Goal: Navigation & Orientation: Understand site structure

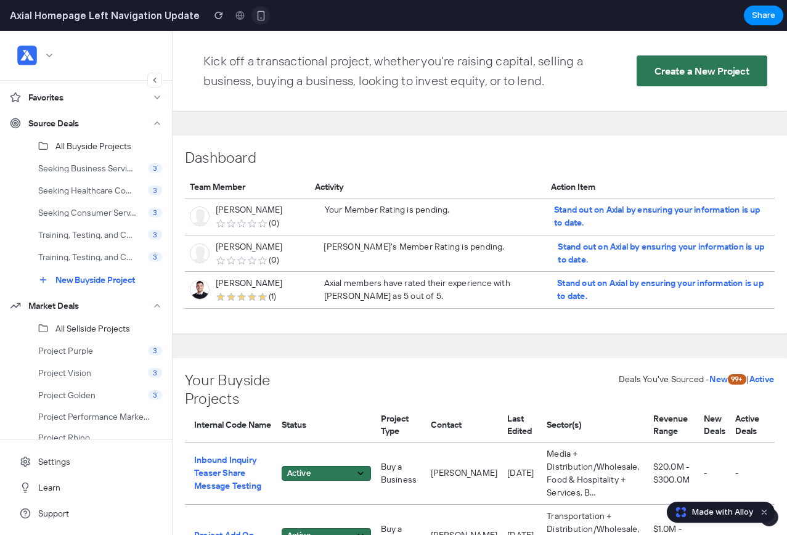
click at [256, 15] on div "button" at bounding box center [261, 15] width 10 height 10
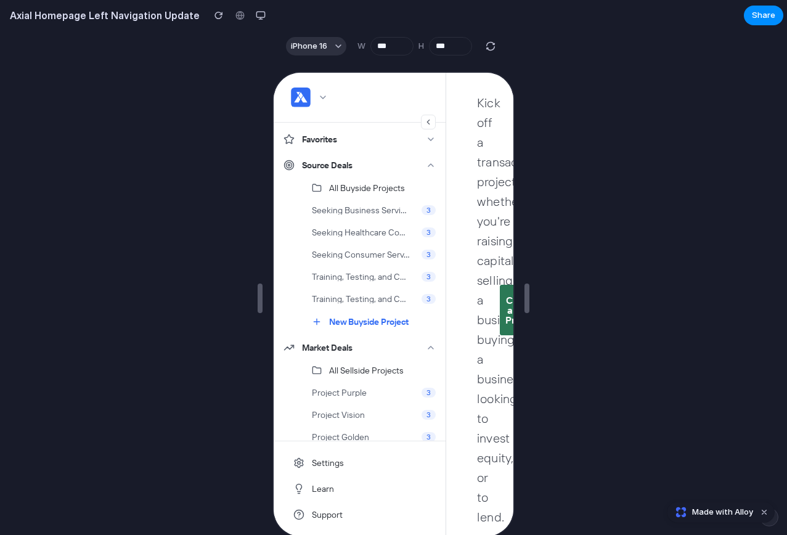
click at [423, 123] on icon at bounding box center [427, 121] width 9 height 10
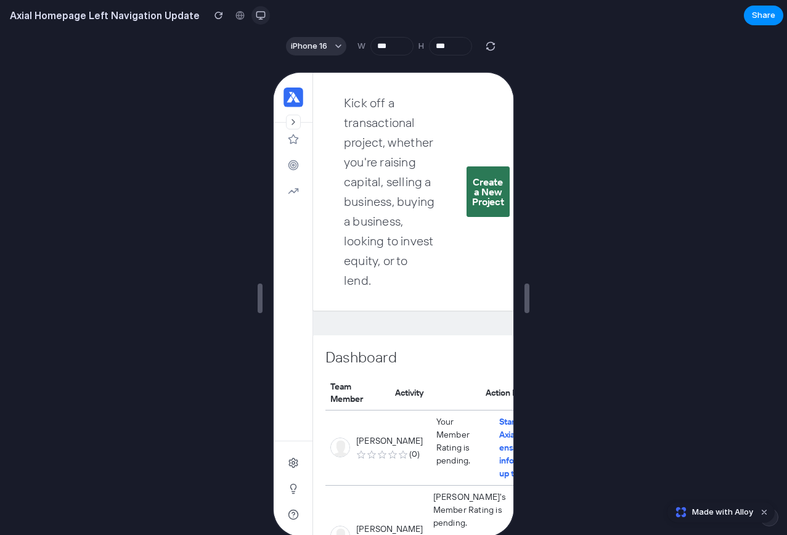
click at [256, 12] on div "button" at bounding box center [261, 15] width 10 height 10
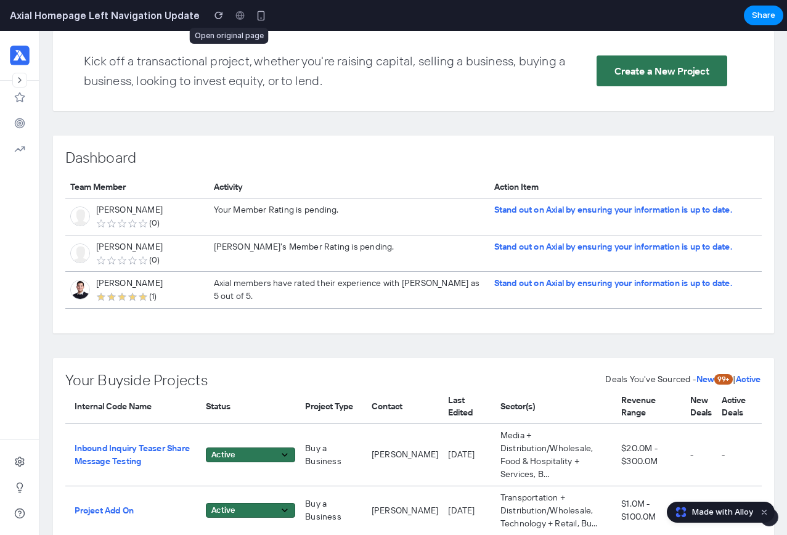
click at [230, 16] on div at bounding box center [239, 15] width 18 height 18
click at [214, 15] on div "button" at bounding box center [218, 15] width 9 height 9
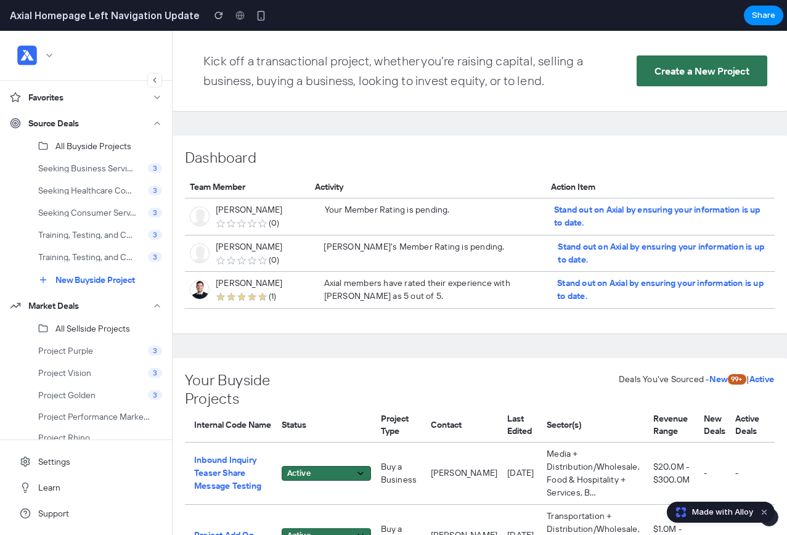
click at [155, 75] on icon at bounding box center [154, 80] width 9 height 10
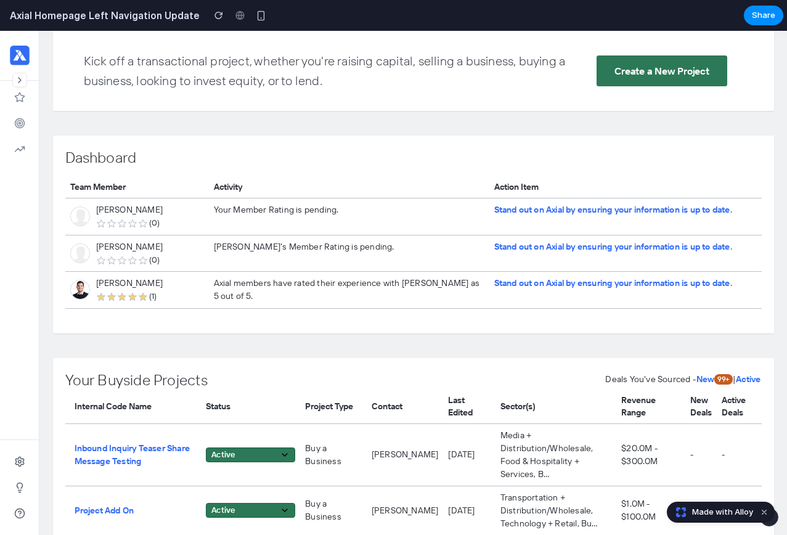
click at [20, 77] on icon at bounding box center [20, 80] width 10 height 10
